Goal: Task Accomplishment & Management: Use online tool/utility

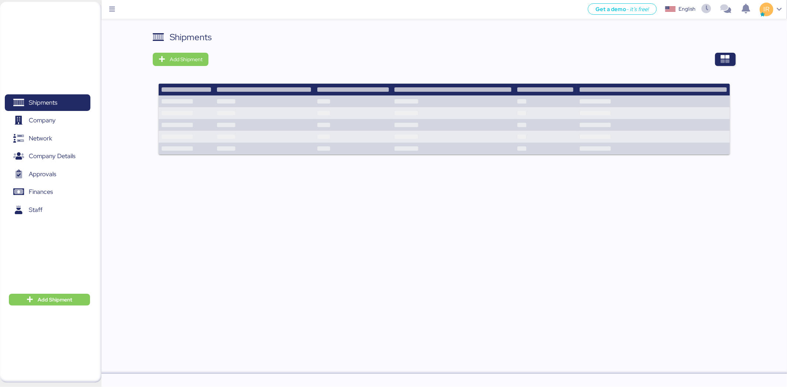
click at [416, 36] on div "Shipments" at bounding box center [444, 37] width 582 height 13
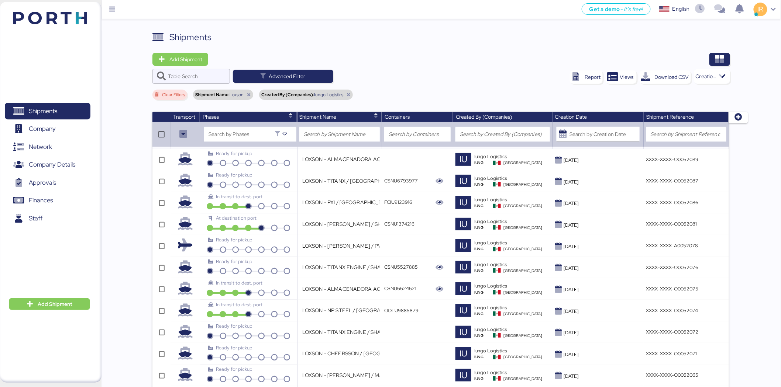
scroll to position [722, 0]
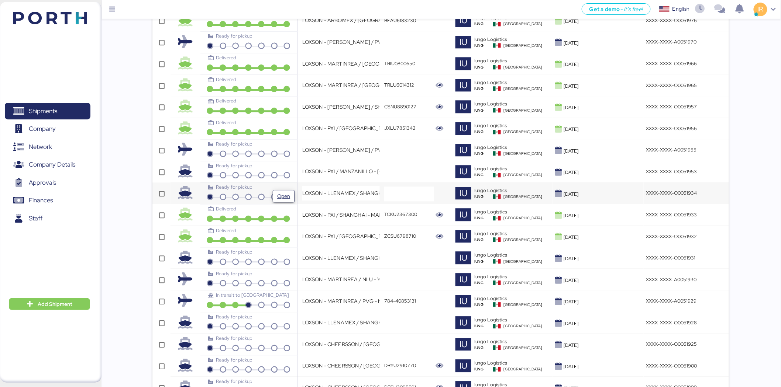
click at [289, 191] on span "Open" at bounding box center [284, 196] width 16 height 12
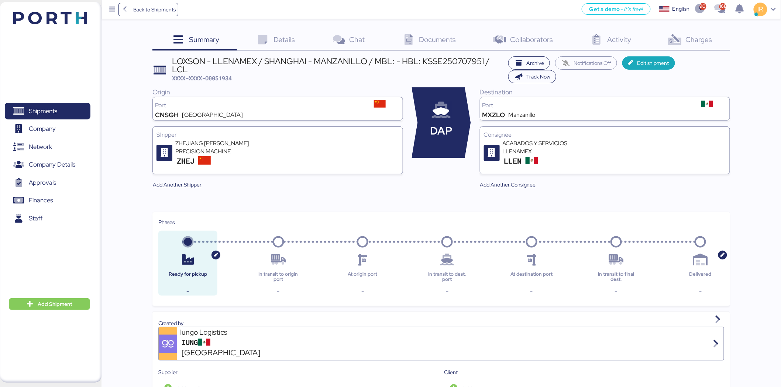
click at [674, 37] on icon at bounding box center [675, 40] width 16 height 11
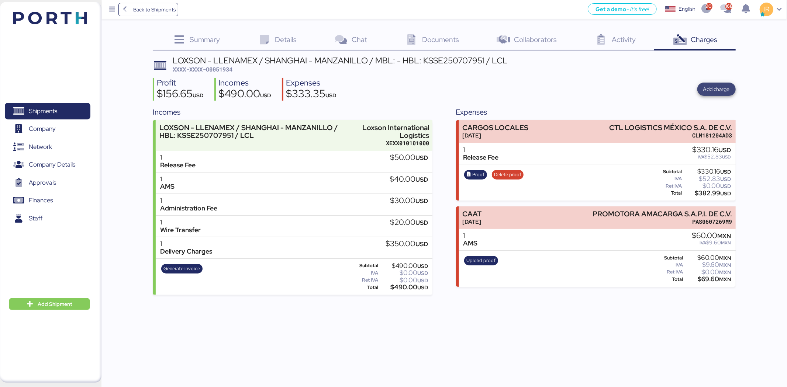
click at [721, 91] on span "Add charge" at bounding box center [716, 89] width 27 height 9
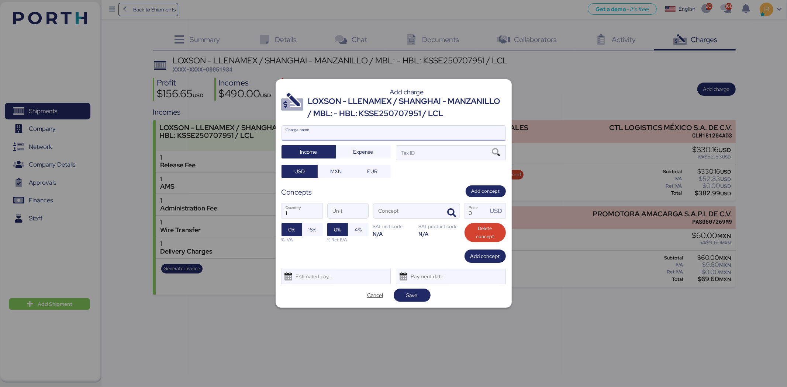
click at [420, 131] on input "Charge name" at bounding box center [394, 133] width 224 height 15
click at [398, 110] on div "LOXSON - LLENAMEX / SHANGHAI - MANZANILLO / MBL: - HBL: KSSE250707951 / LCL" at bounding box center [407, 108] width 198 height 24
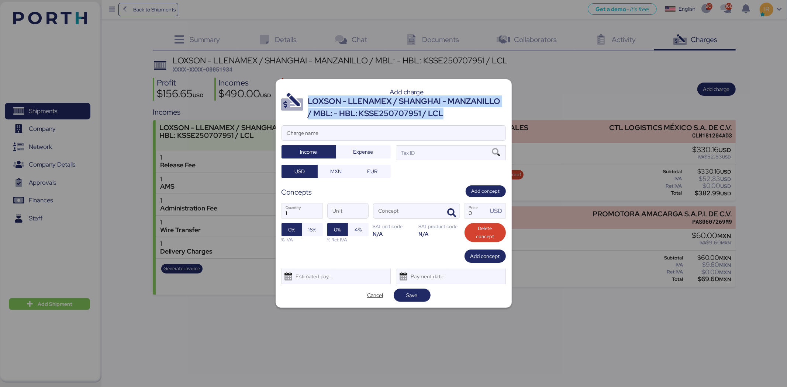
click at [398, 110] on div "LOXSON - LLENAMEX / SHANGHAI - MANZANILLO / MBL: - HBL: KSSE250707951 / LCL" at bounding box center [407, 108] width 198 height 24
copy div "LOXSON - LLENAMEX / SHANGHAI - MANZANILLO / MBL: - HBL: KSSE250707951 / LCL"
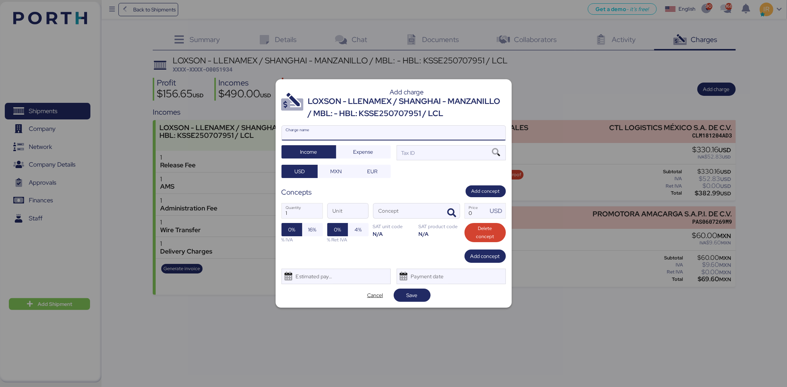
click at [395, 136] on input "Charge name" at bounding box center [394, 133] width 224 height 15
paste input "LOXSON - LLENAMEX / SHANGHAI - MANZANILLO / MBL: - HBL: KSSE250707951 / LCL"
type input "LOXSON - LLENAMEX / SHANGHAI - MANZANILLO / MBL: - HBL: KSSE250707951 / LCL"
click at [438, 155] on div "Tax ID" at bounding box center [451, 152] width 109 height 15
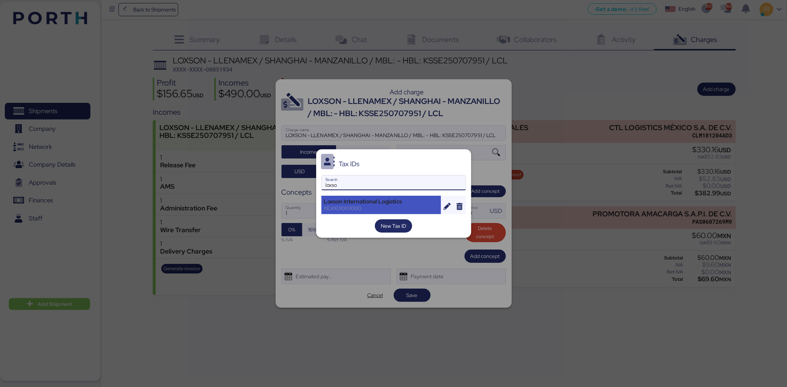
type input "loxso"
click at [356, 200] on div "Loxson International Logistics" at bounding box center [381, 201] width 115 height 7
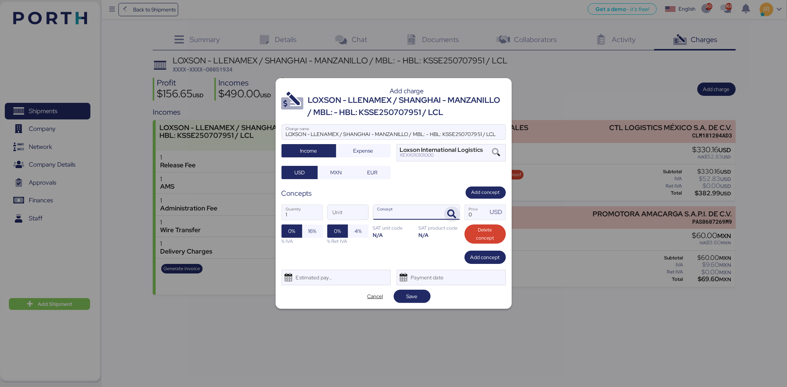
click at [456, 214] on span "button" at bounding box center [451, 214] width 15 height 15
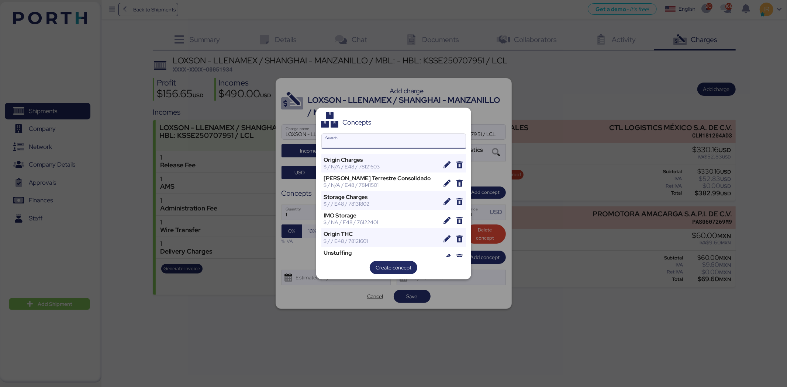
click at [408, 140] on input "Search" at bounding box center [394, 141] width 144 height 15
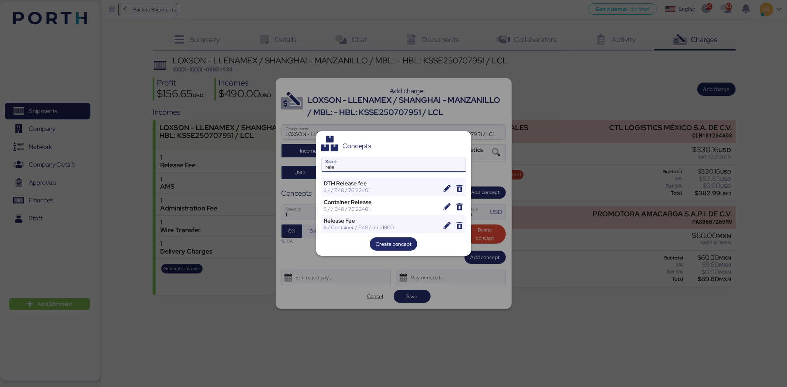
type input "rele"
click at [478, 69] on div at bounding box center [393, 193] width 787 height 387
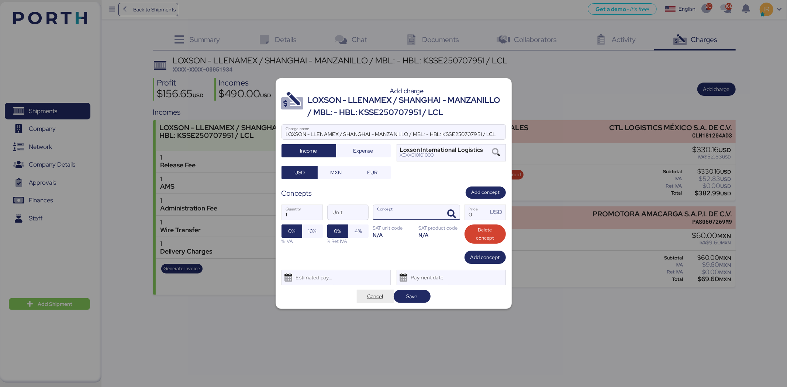
click at [371, 291] on span "Cancel" at bounding box center [375, 296] width 25 height 10
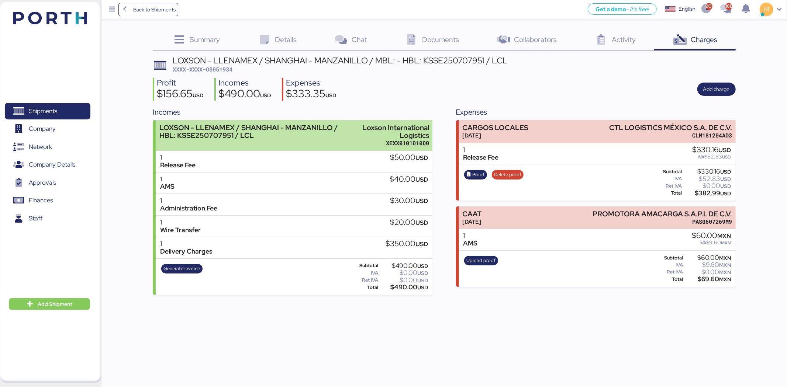
click at [299, 143] on div "LOXSON - LLENAMEX / SHANGHAI - MANZANILLO / HBL: KSSE250707951 / LCL" at bounding box center [257, 135] width 196 height 23
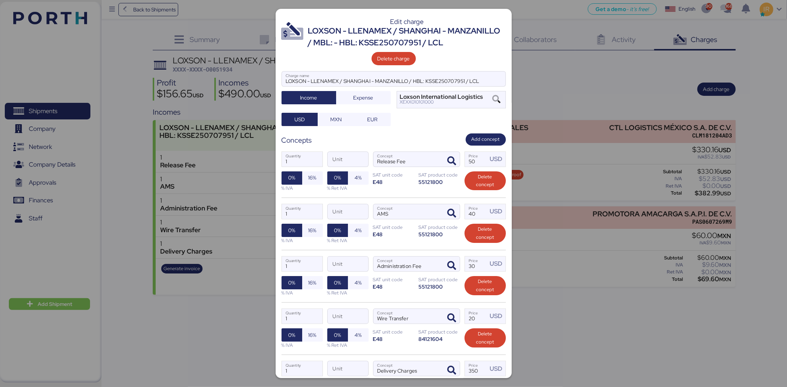
scroll to position [87, 0]
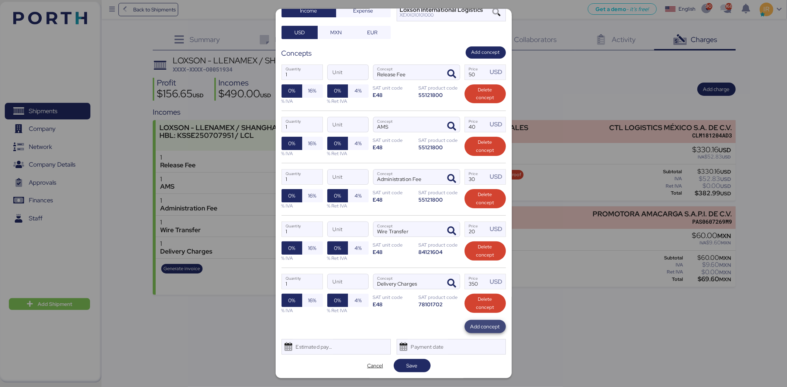
click at [470, 325] on span "Add concept" at bounding box center [485, 326] width 30 height 9
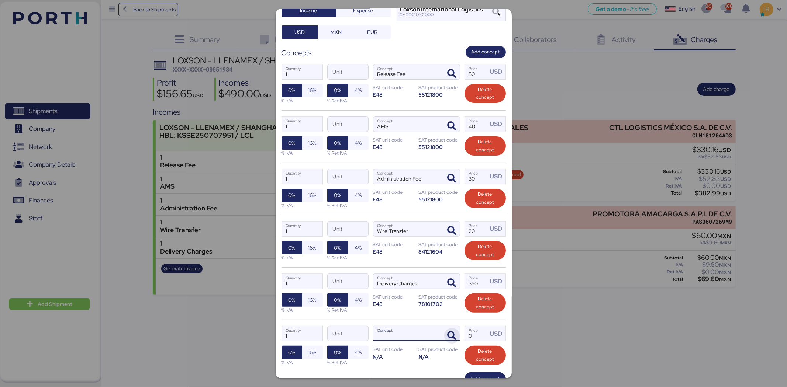
click at [447, 331] on span "button" at bounding box center [451, 335] width 15 height 15
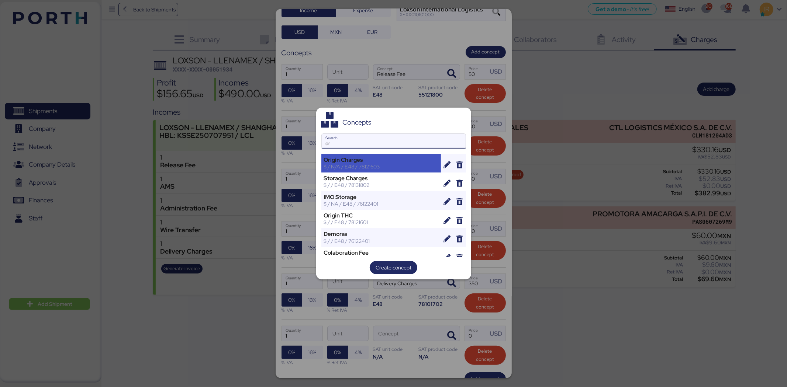
type input "o"
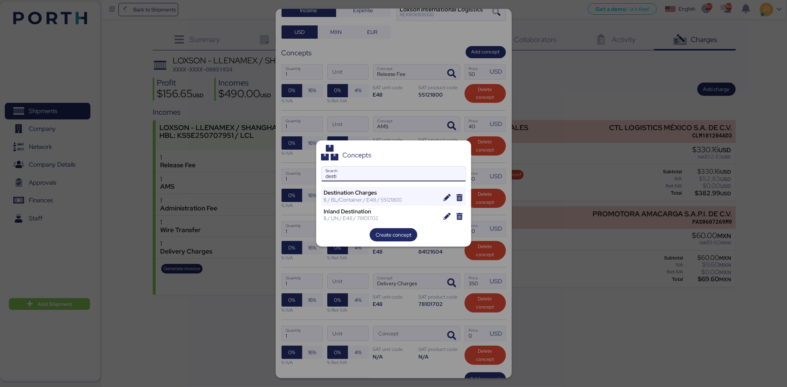
click at [393, 177] on input "desti" at bounding box center [394, 174] width 144 height 15
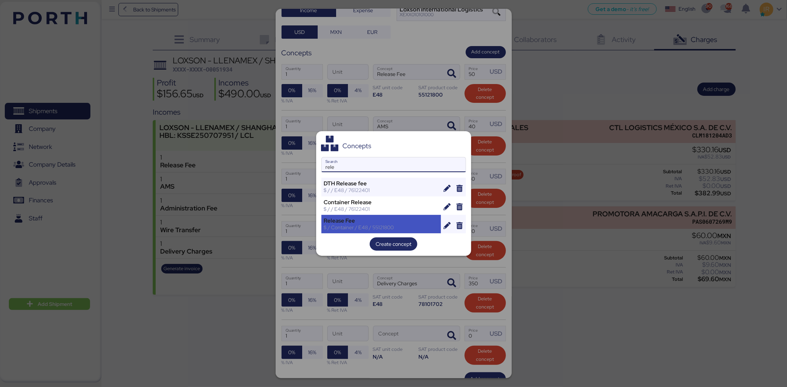
type input "rele"
click at [384, 224] on div "$ / Container / E48 / 55121800" at bounding box center [381, 227] width 115 height 7
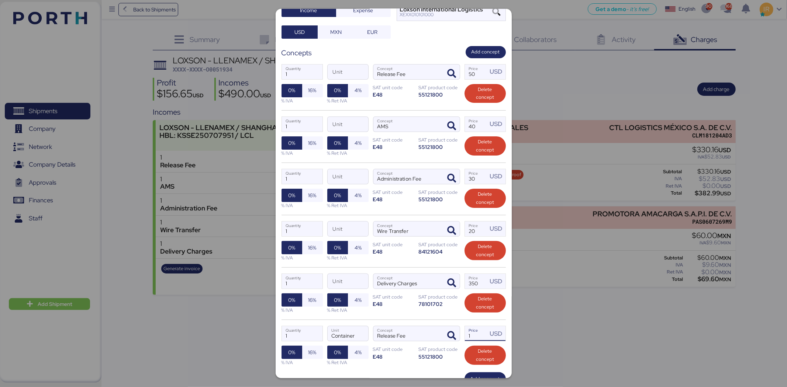
drag, startPoint x: 477, startPoint y: 335, endPoint x: 459, endPoint y: 335, distance: 18.1
click at [464, 335] on label "1 Price USD" at bounding box center [484, 333] width 41 height 15
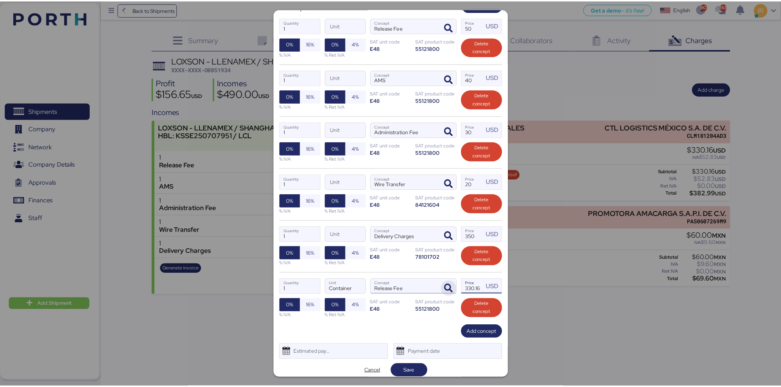
scroll to position [141, 0]
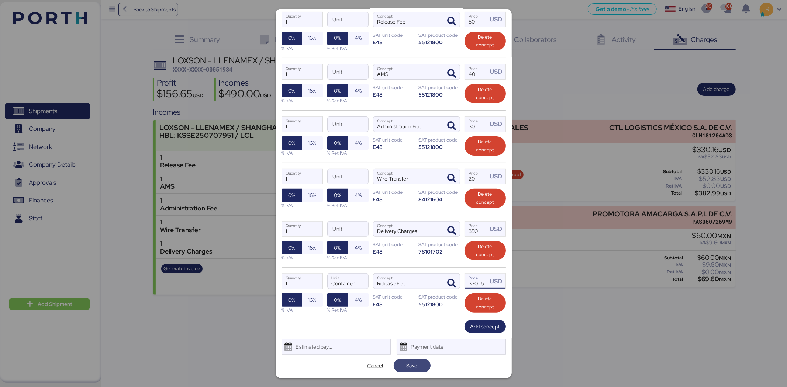
type input "330.16"
click at [414, 367] on span "Save" at bounding box center [412, 366] width 11 height 9
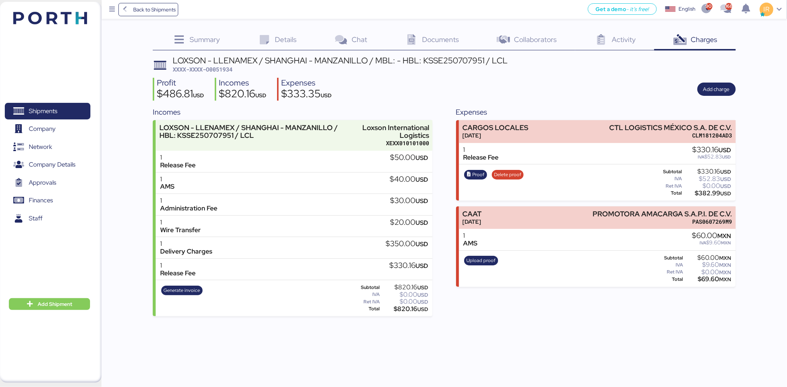
click at [221, 69] on span "XXXX-XXXX-O0051934" at bounding box center [203, 69] width 60 height 7
copy span "O0051934"
click at [55, 114] on span "Shipments" at bounding box center [43, 111] width 28 height 11
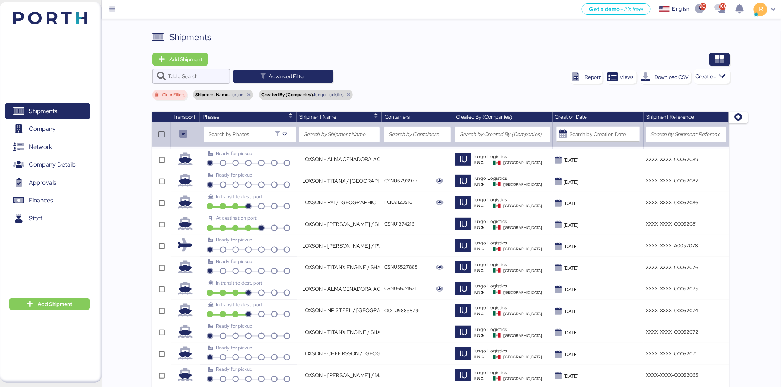
scroll to position [874, 0]
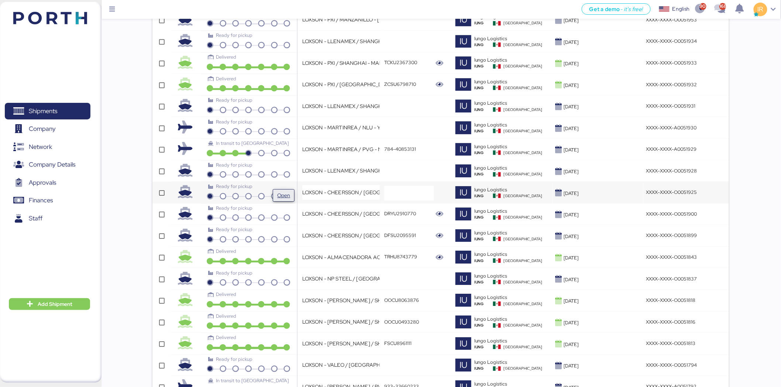
click at [273, 190] on button "Open" at bounding box center [284, 195] width 22 height 13
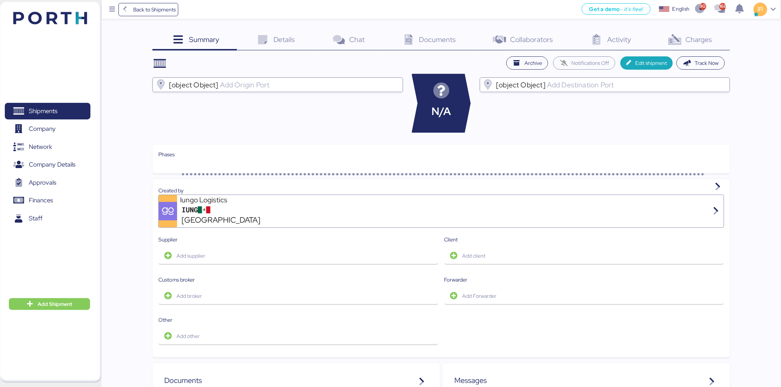
click at [677, 32] on div "Charges 0" at bounding box center [689, 41] width 81 height 20
